Goal: Transaction & Acquisition: Book appointment/travel/reservation

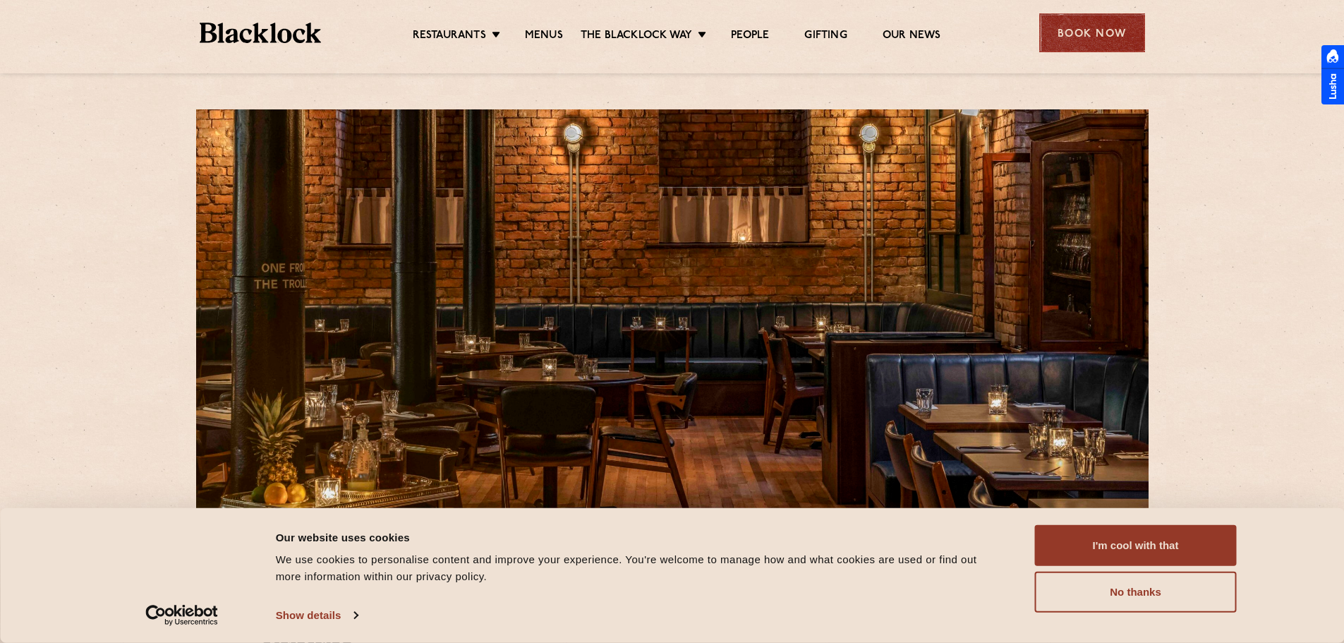
click at [1115, 31] on div "Book Now" at bounding box center [1092, 32] width 106 height 39
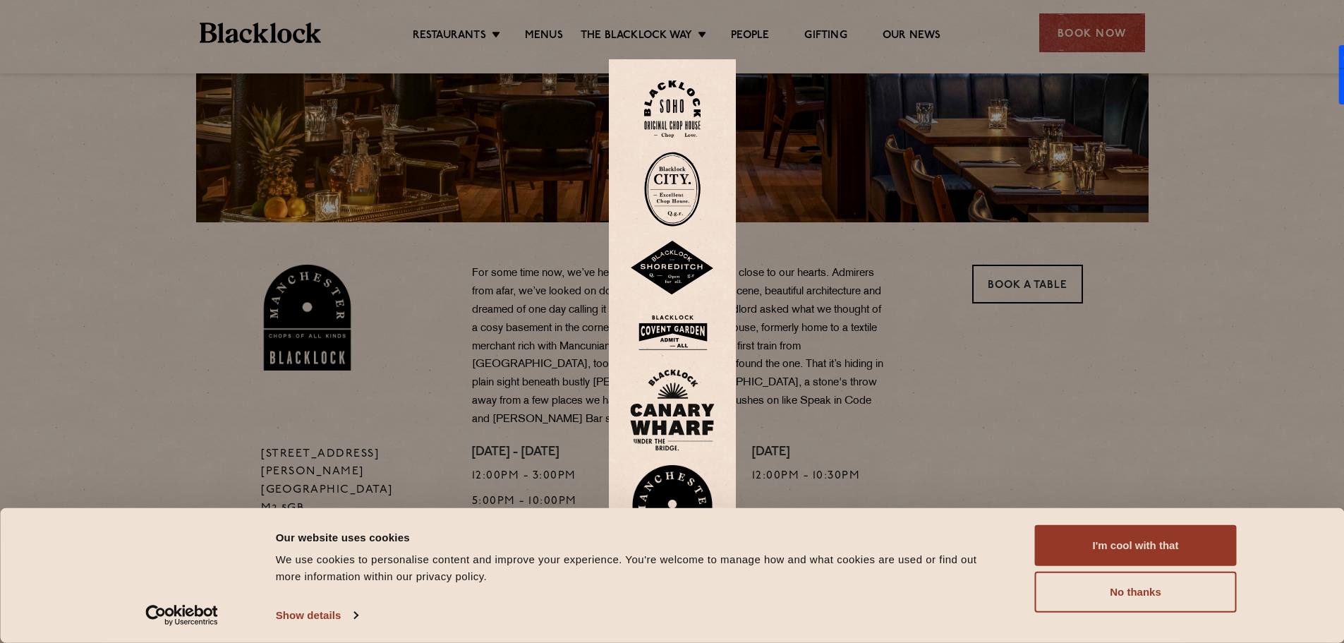
scroll to position [353, 0]
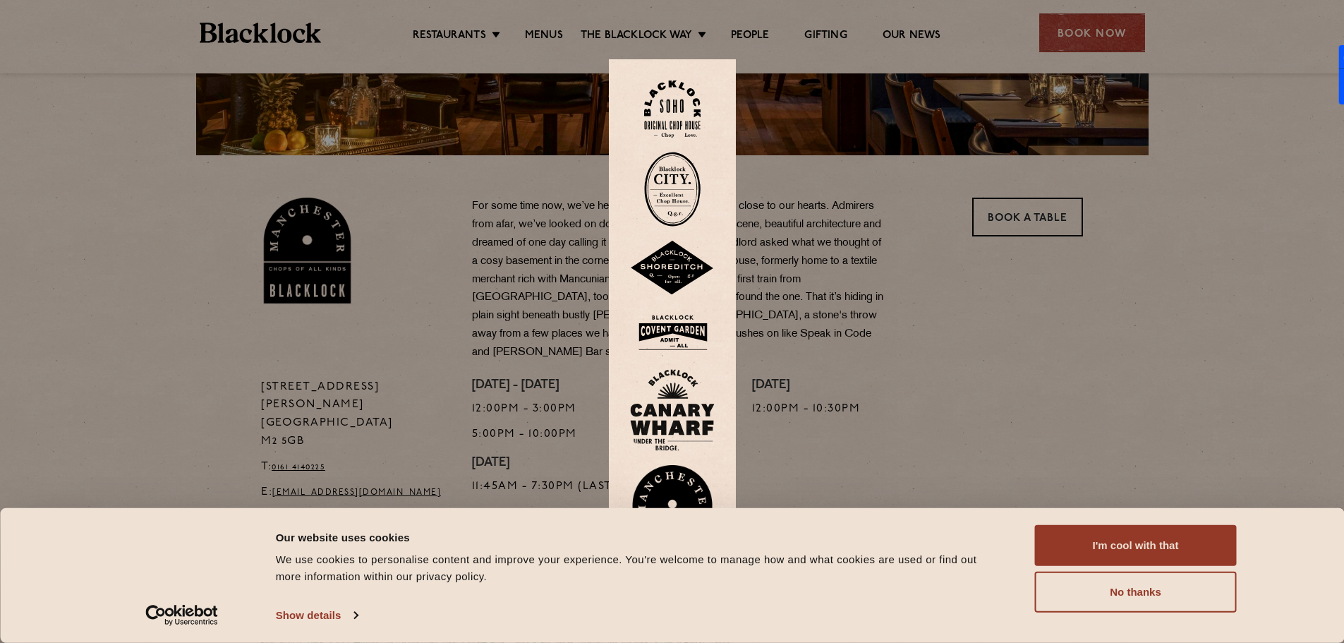
click at [676, 480] on img at bounding box center [672, 513] width 85 height 97
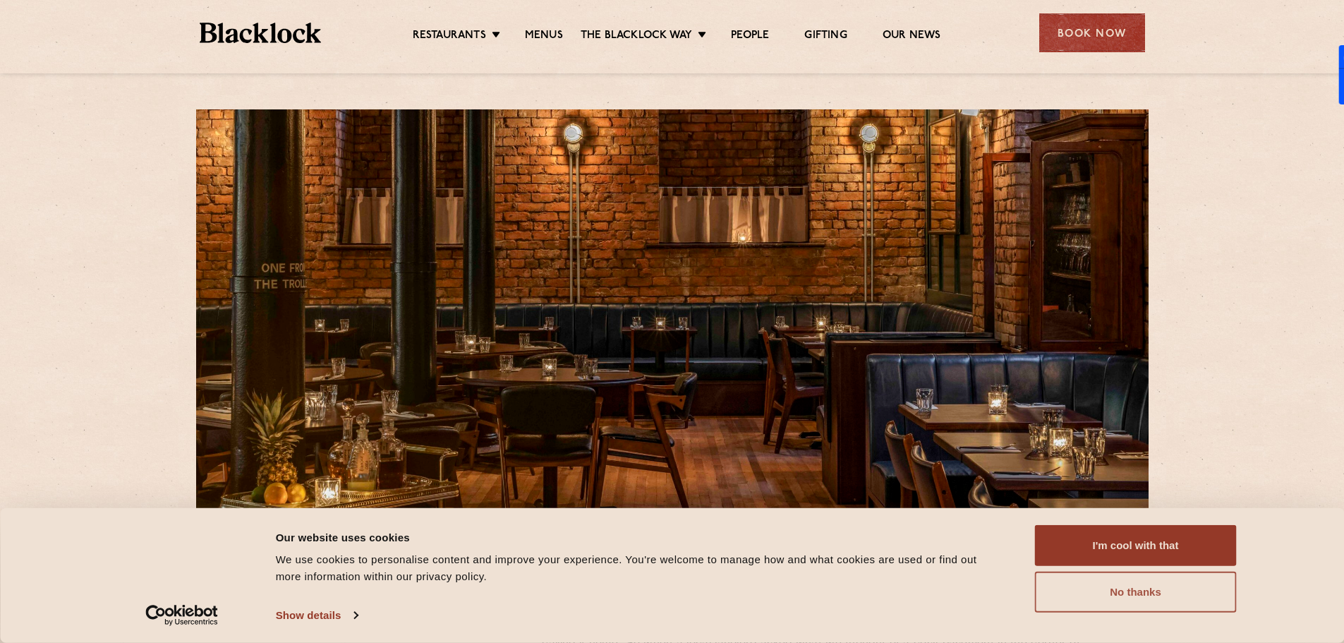
click at [1124, 595] on button "No thanks" at bounding box center [1136, 591] width 202 height 41
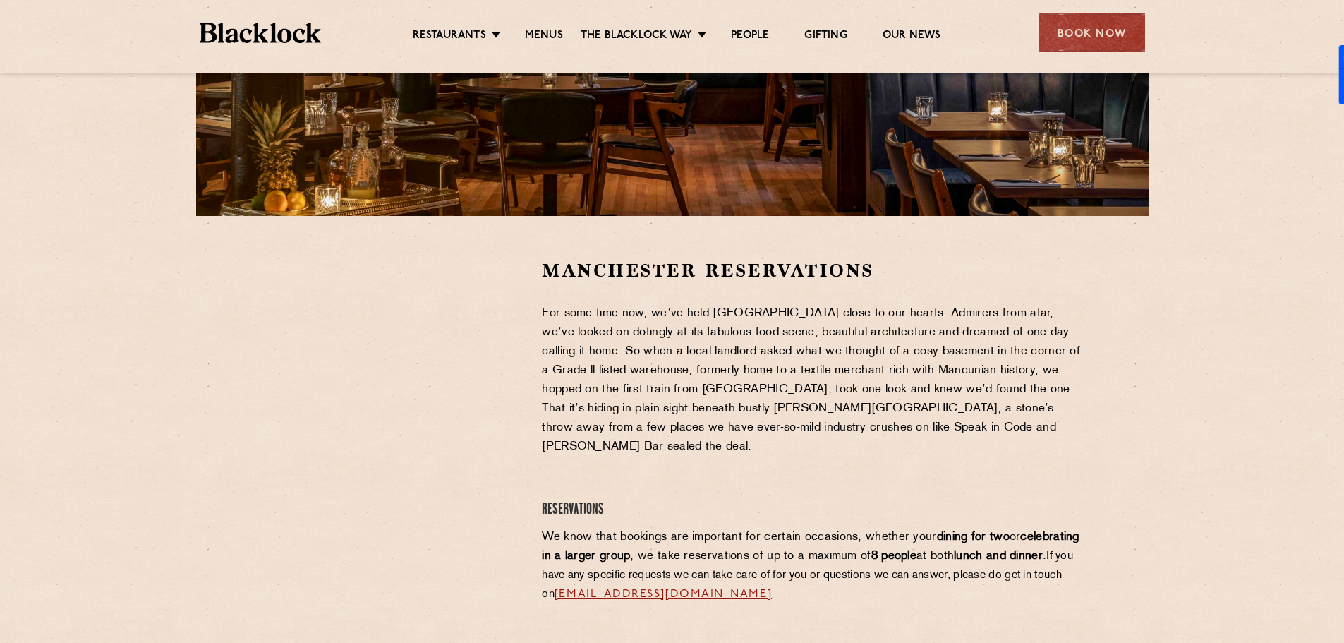
scroll to position [282, 0]
